Goal: Task Accomplishment & Management: Complete application form

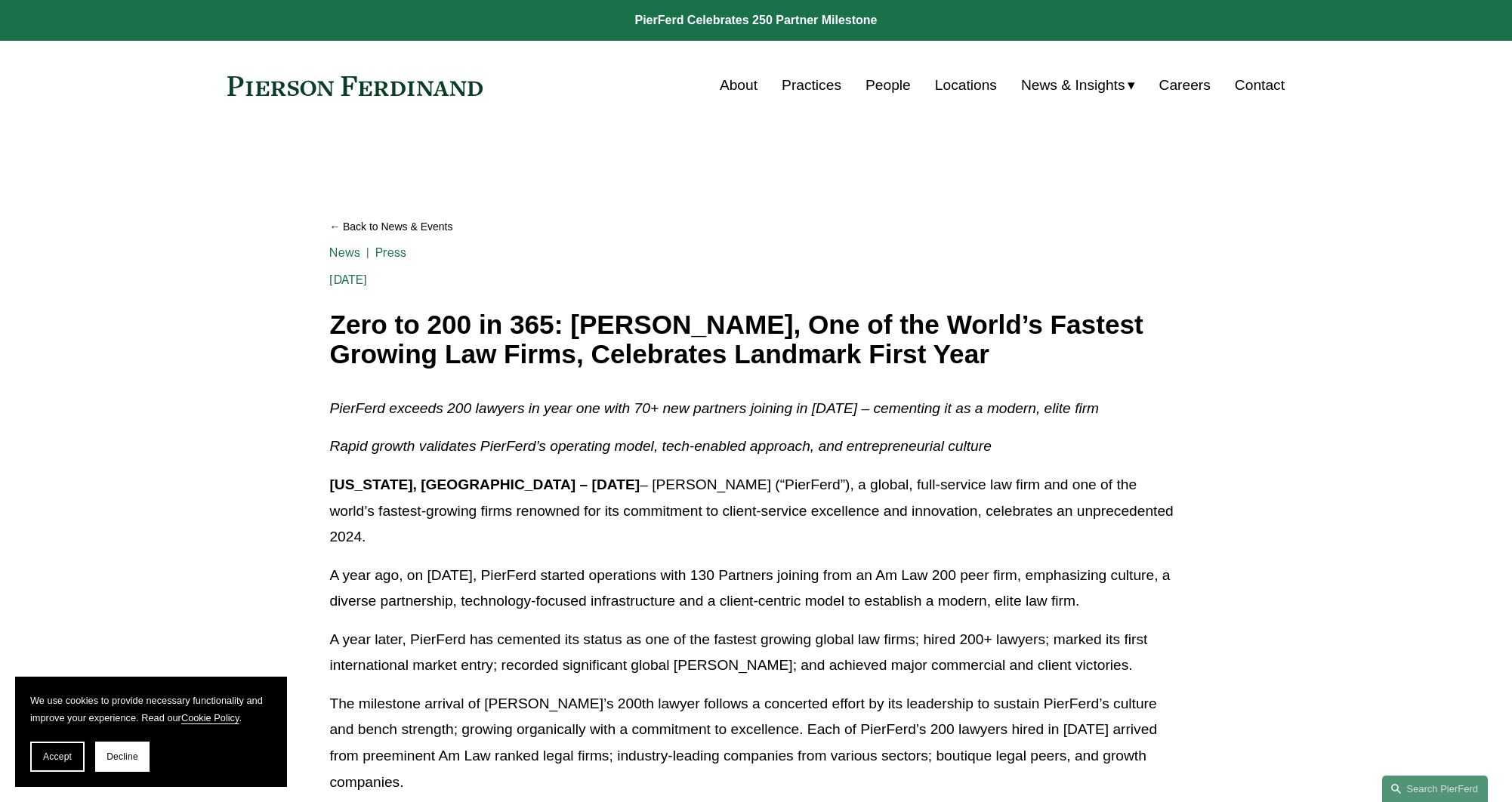
click at [1173, 85] on link "Careers" at bounding box center [1184, 86] width 51 height 29
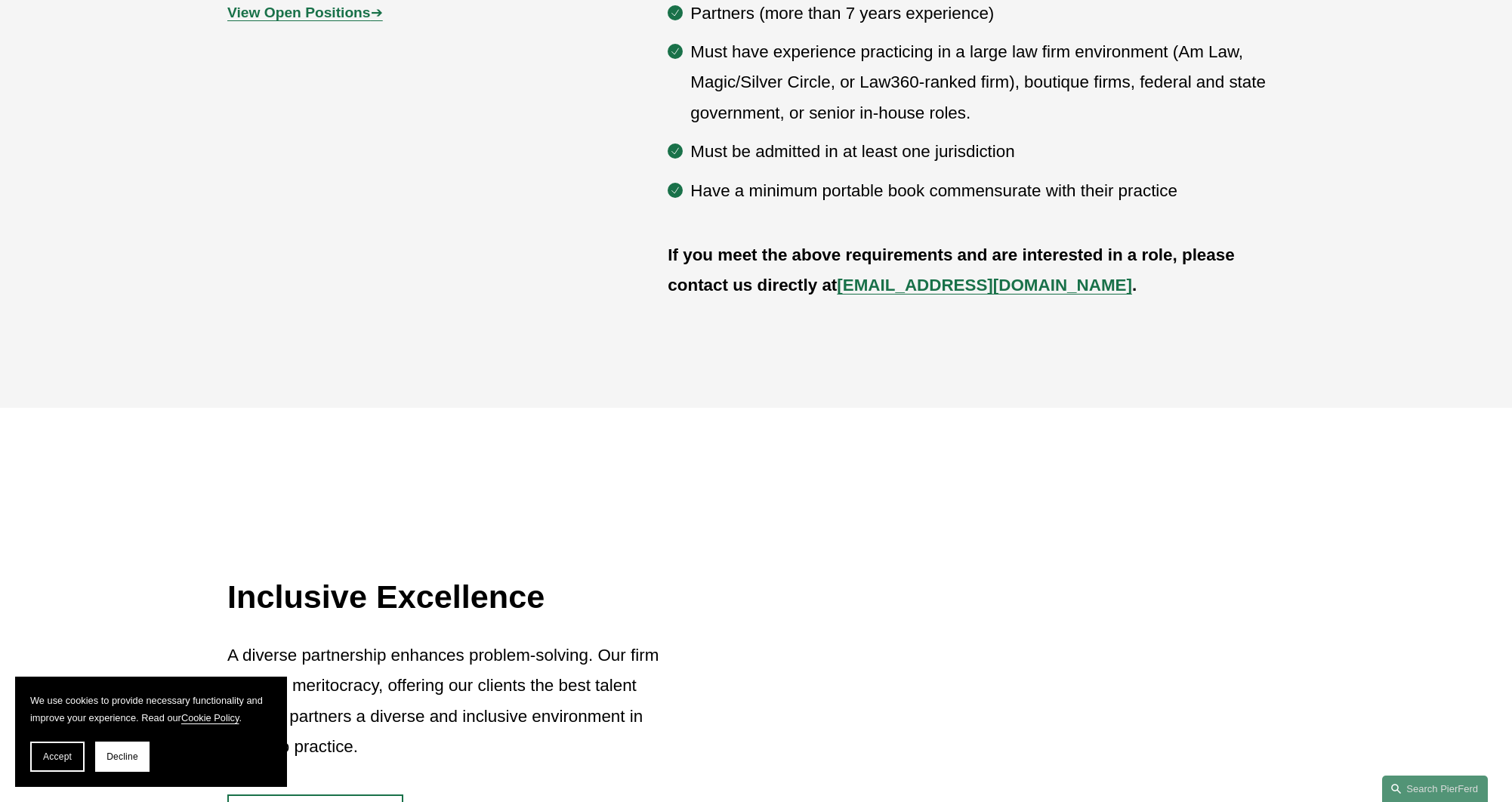
scroll to position [918, 0]
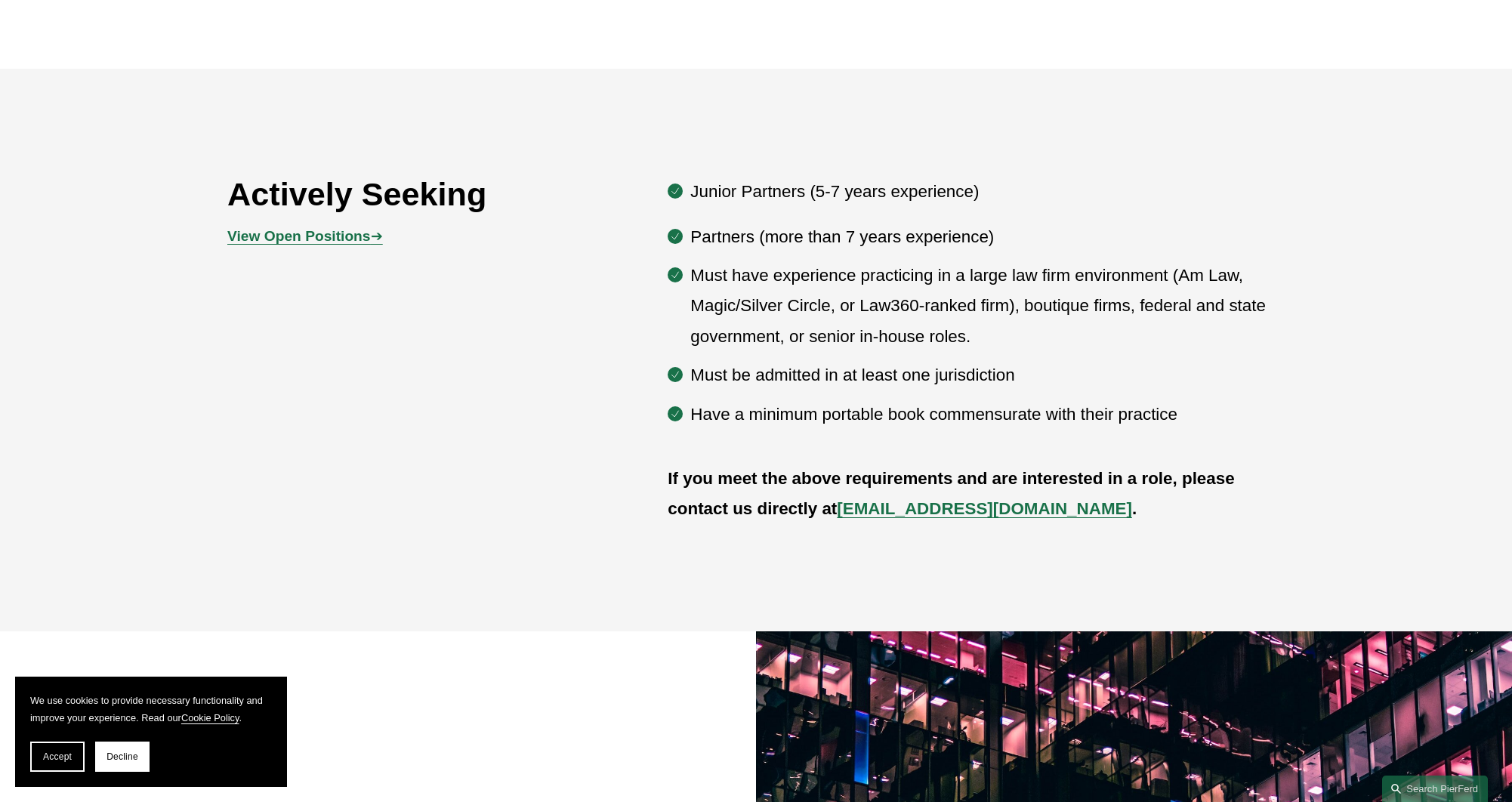
click at [371, 239] on span "View Open Positions ➔" at bounding box center [305, 236] width 155 height 16
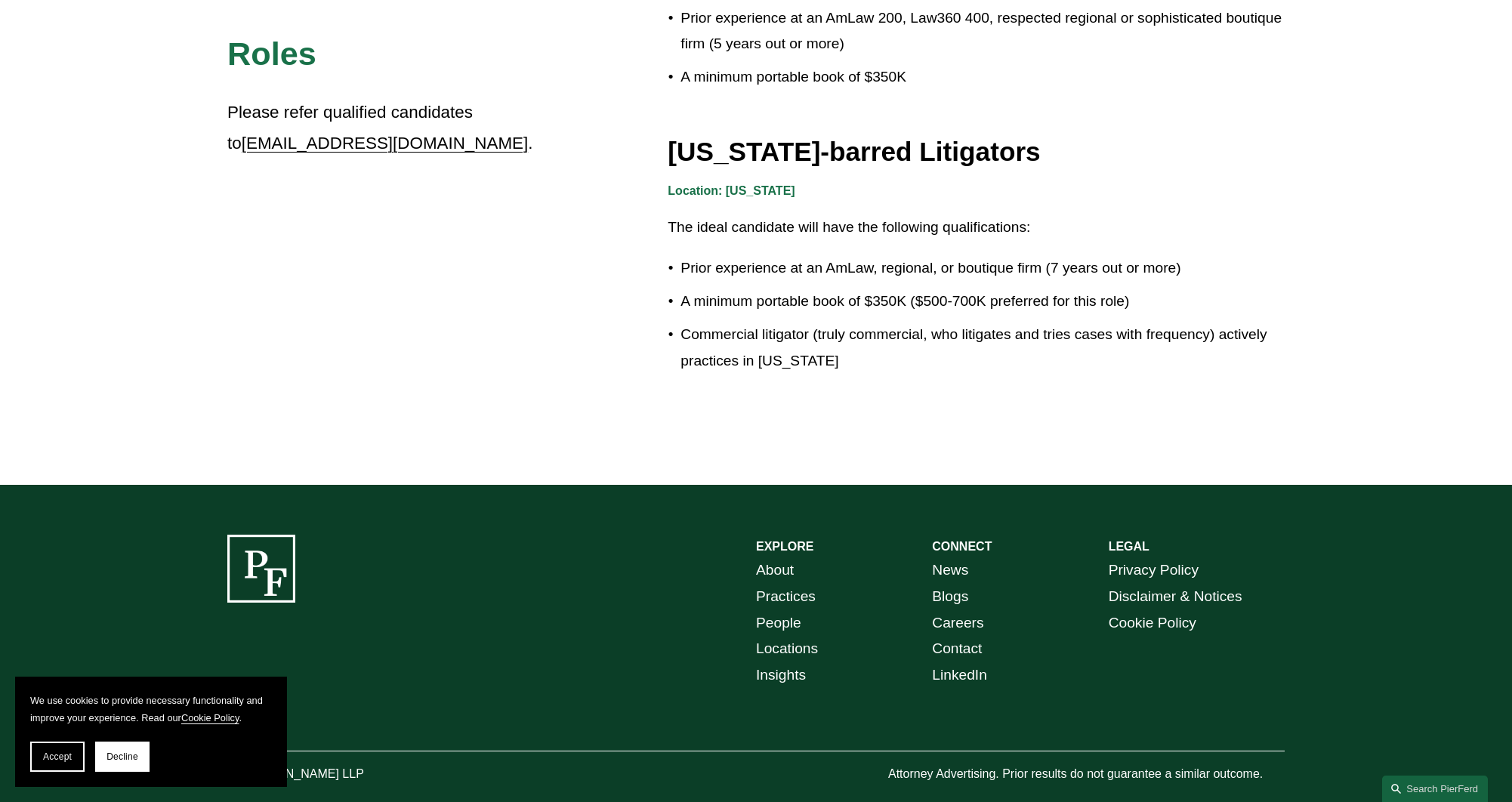
scroll to position [2665, 0]
